Goal: Find specific page/section: Find specific page/section

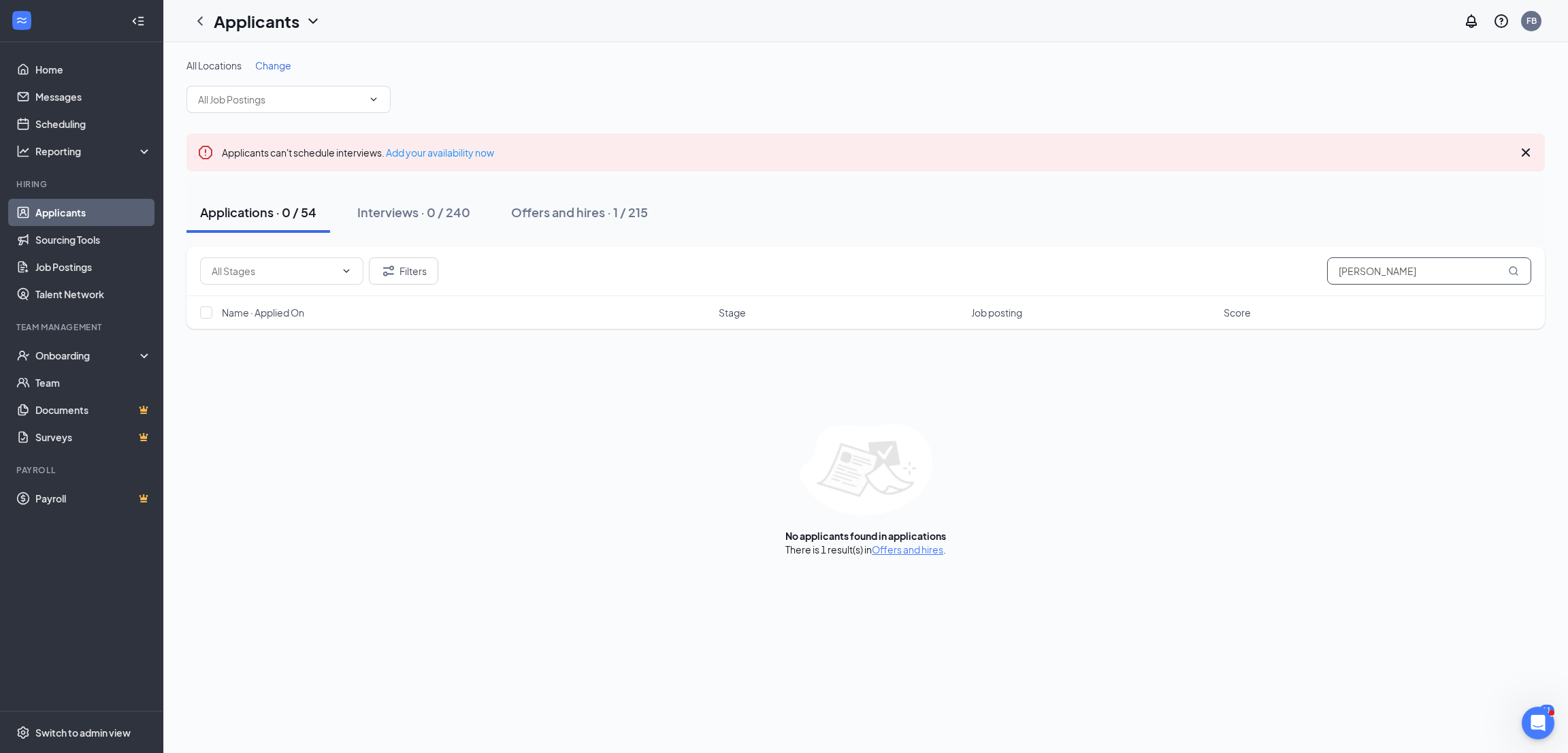
click at [1403, 272] on input "[PERSON_NAME]" at bounding box center [1429, 271] width 204 height 27
type input "O"
type input "[PERSON_NAME]"
click at [562, 208] on div "Offers and hires · 1 / 215" at bounding box center [580, 212] width 137 height 17
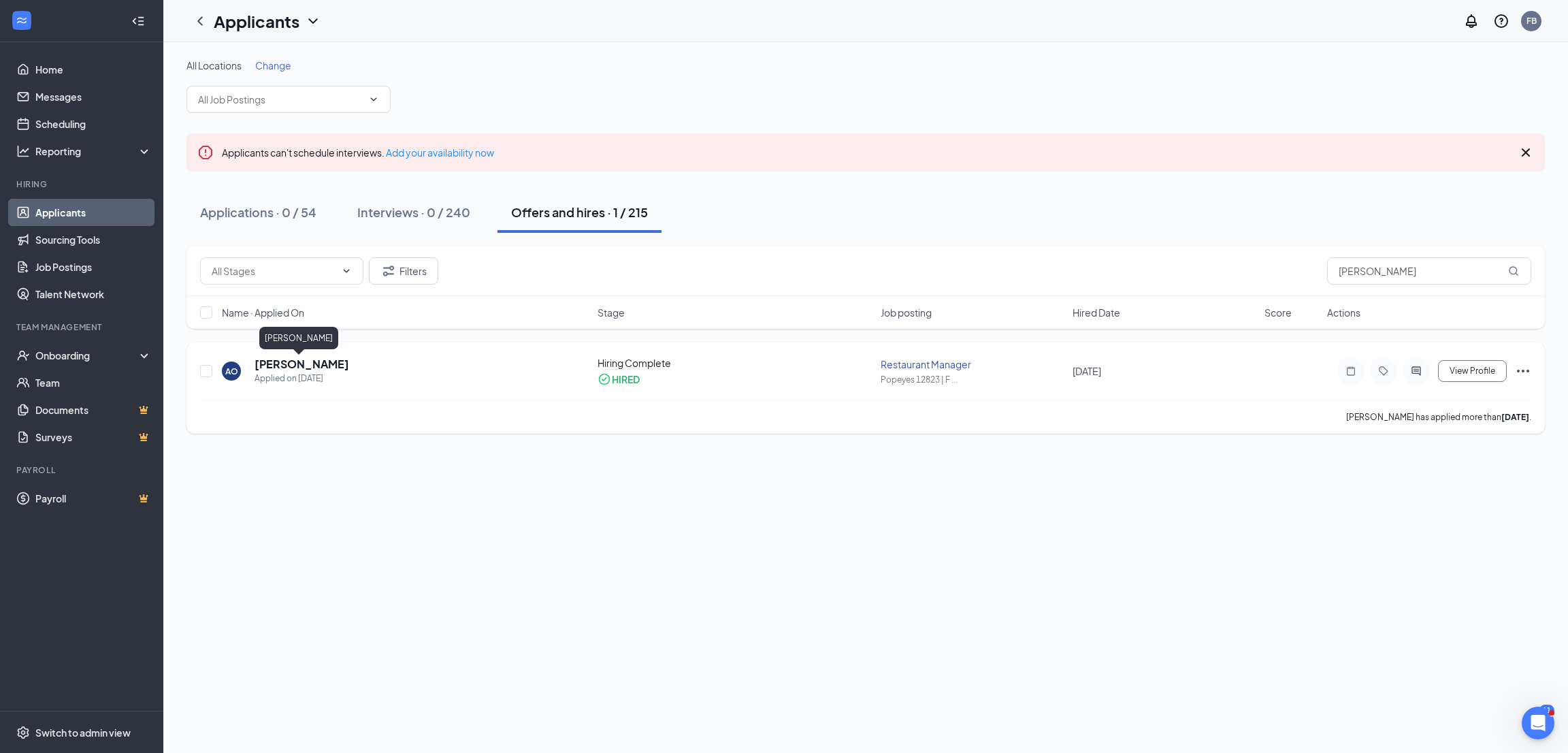
click at [300, 364] on h5 "[PERSON_NAME]" at bounding box center [302, 364] width 94 height 15
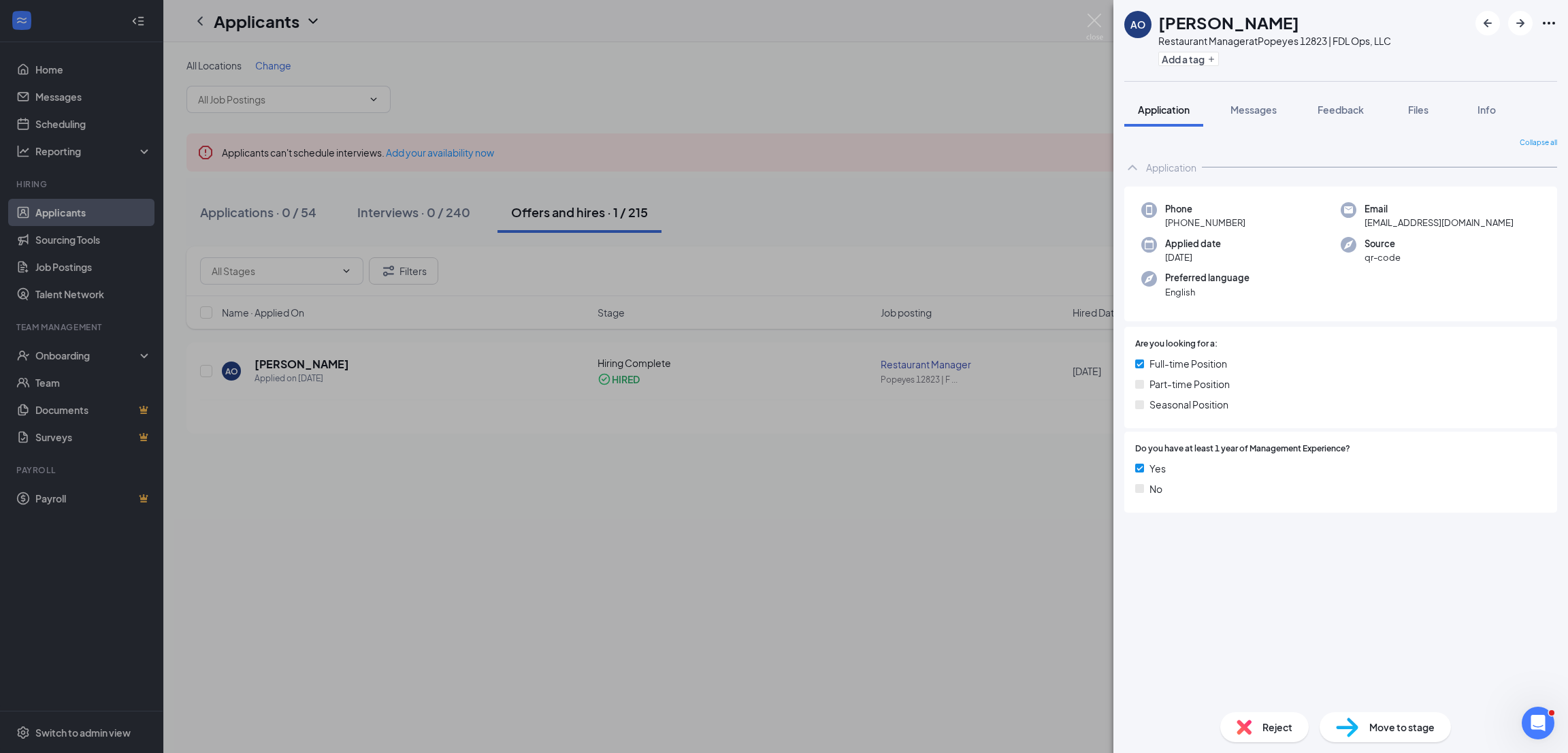
click at [1223, 225] on span "[PHONE_NUMBER]" at bounding box center [1205, 223] width 81 height 14
copy span "[PHONE_NUMBER]"
click at [1435, 226] on span "[EMAIL_ADDRESS][DOMAIN_NAME]" at bounding box center [1439, 223] width 149 height 14
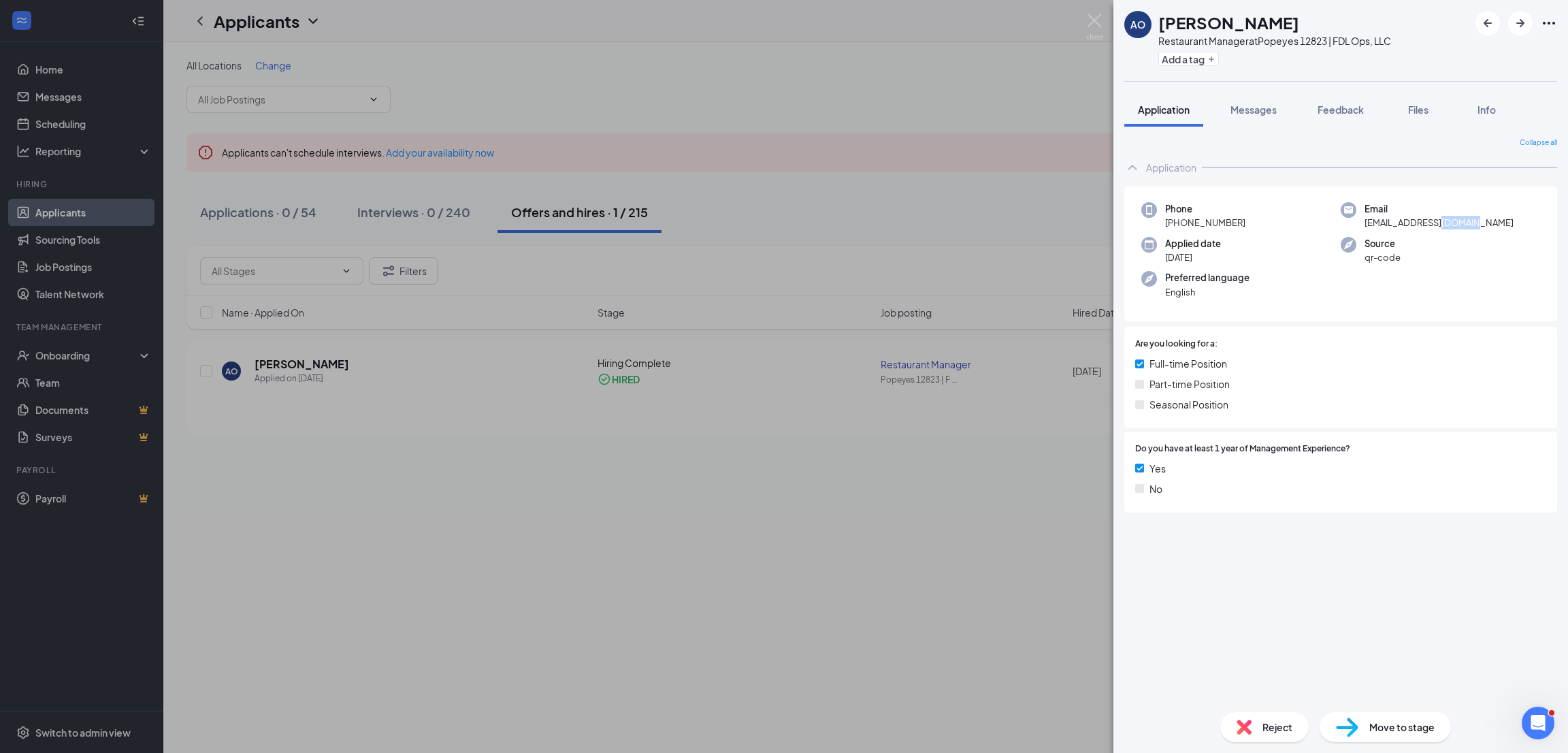
click at [1435, 226] on span "[EMAIL_ADDRESS][DOMAIN_NAME]" at bounding box center [1439, 223] width 149 height 14
copy span "[EMAIL_ADDRESS][DOMAIN_NAME]"
click at [1086, 17] on img at bounding box center [1095, 27] width 17 height 27
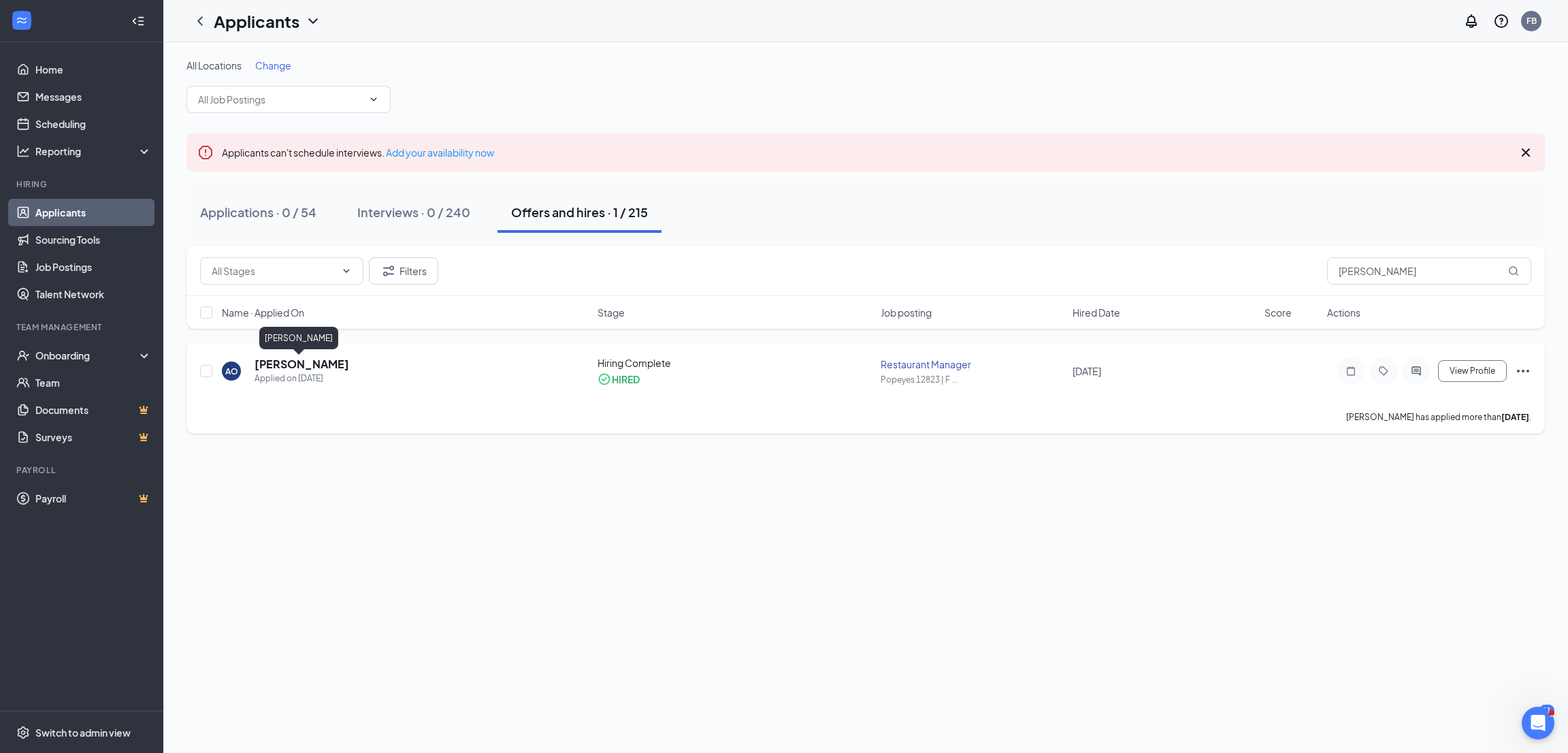
drag, startPoint x: 345, startPoint y: 364, endPoint x: 246, endPoint y: 376, distance: 99.7
click at [248, 374] on div "AO [PERSON_NAME] Applied on [DATE]" at bounding box center [406, 370] width 368 height 28
click at [79, 352] on div "Onboarding" at bounding box center [87, 355] width 105 height 14
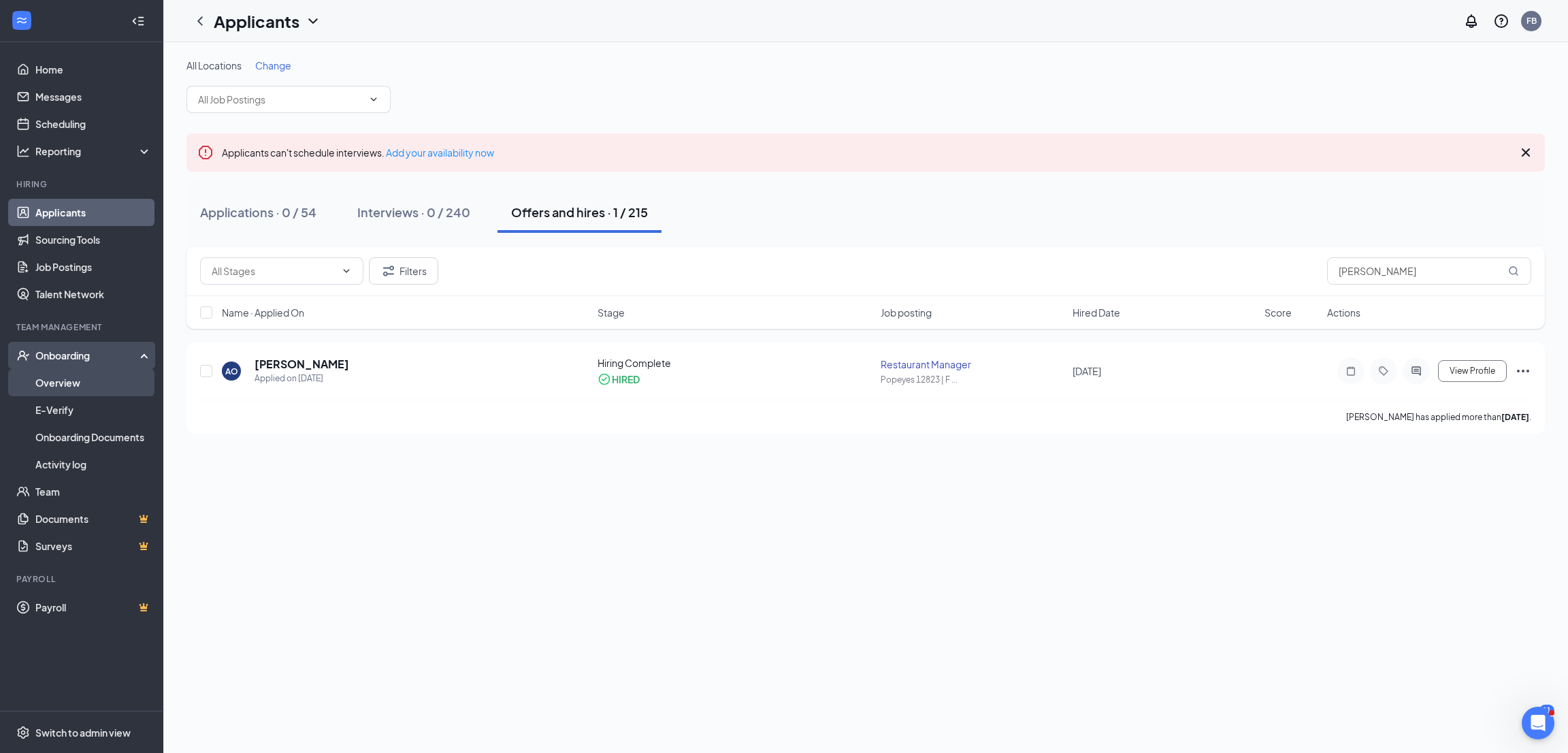
click at [64, 382] on link "Overview" at bounding box center [93, 383] width 117 height 27
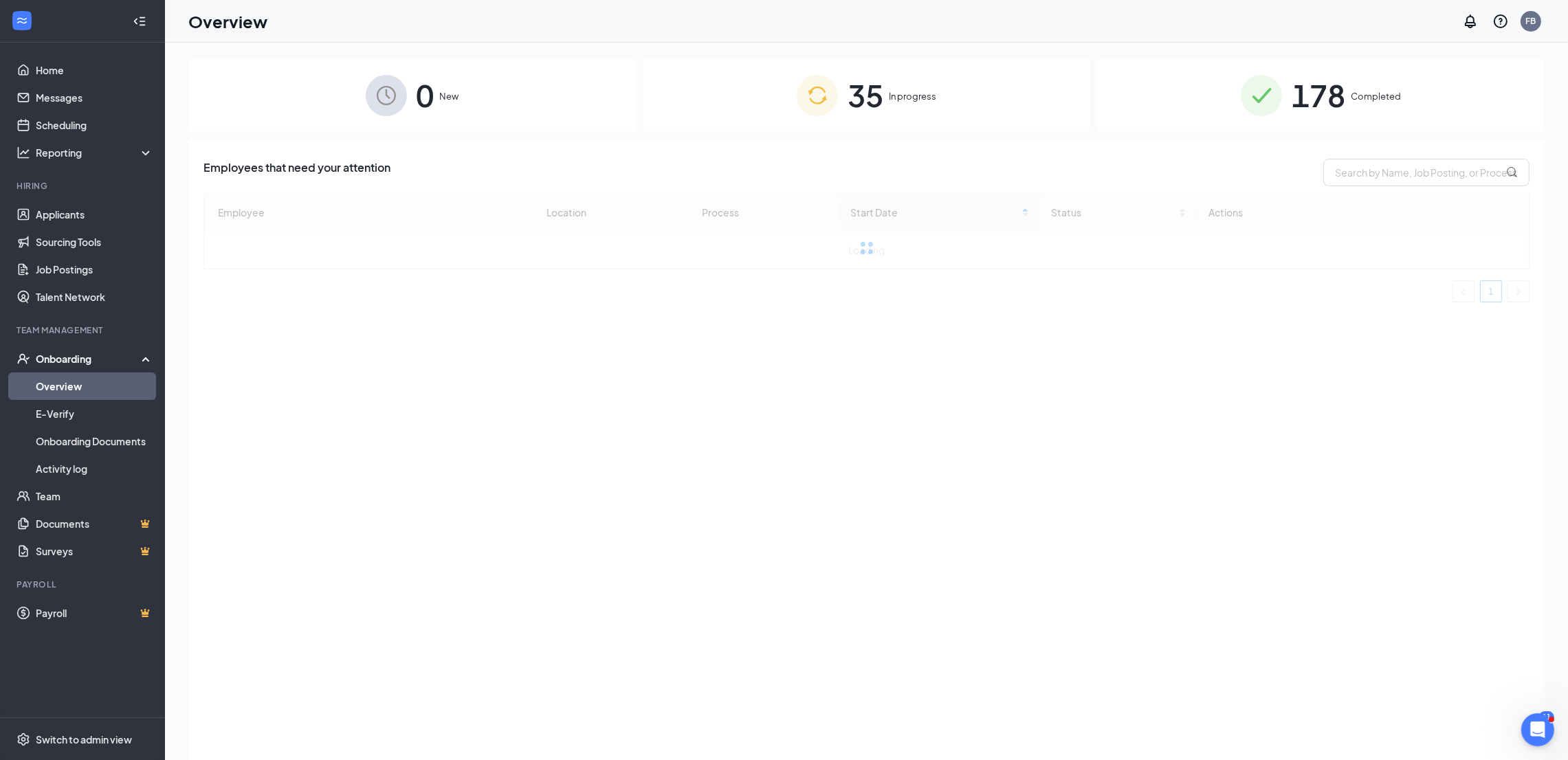
click at [902, 90] on span "In progress" at bounding box center [912, 96] width 48 height 14
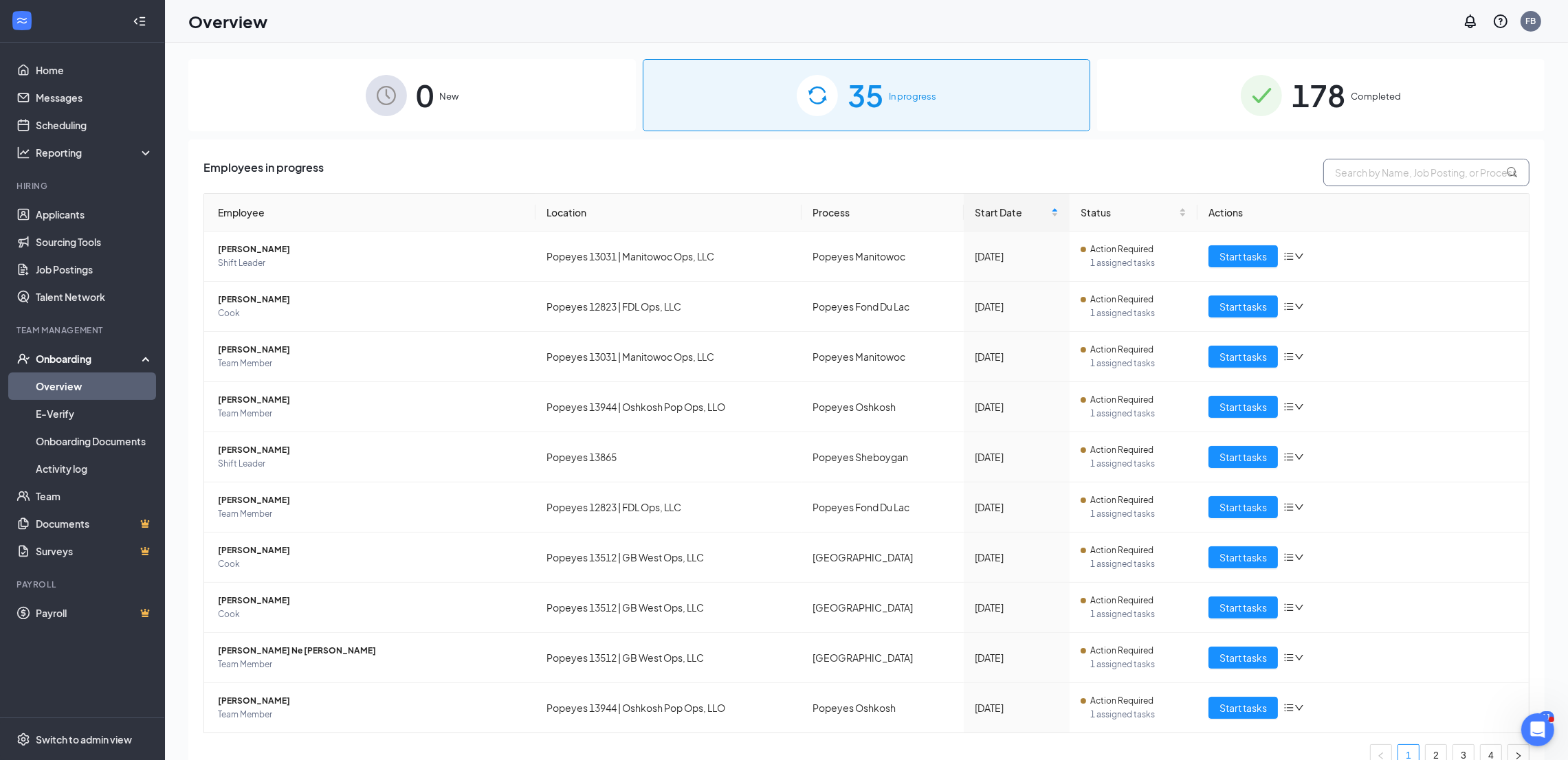
click at [1382, 170] on input "text" at bounding box center [1426, 172] width 206 height 28
paste input "[PERSON_NAME] [PERSON_NAME]"
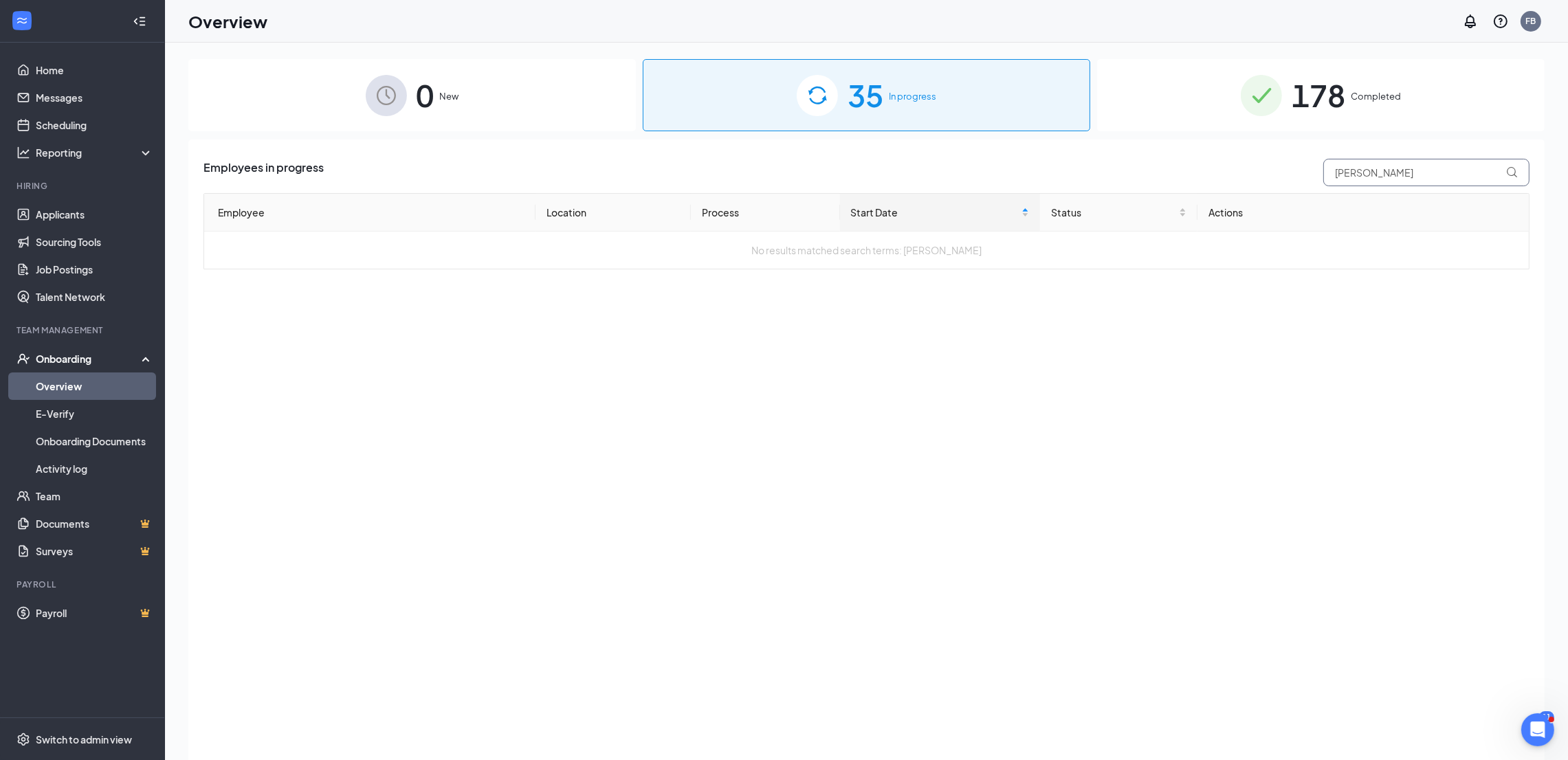
type input "[PERSON_NAME]"
